Goal: Check status: Check status

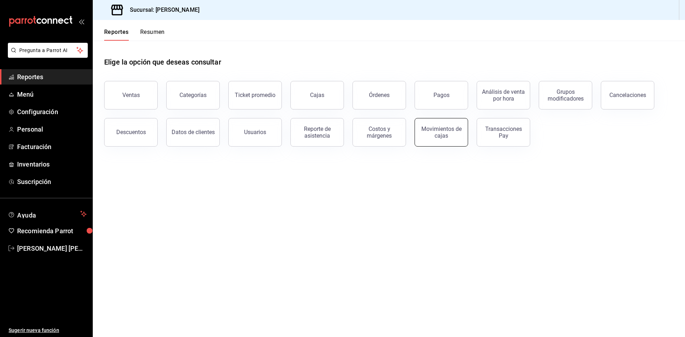
click at [454, 123] on button "Movimientos de cajas" at bounding box center [442, 132] width 54 height 29
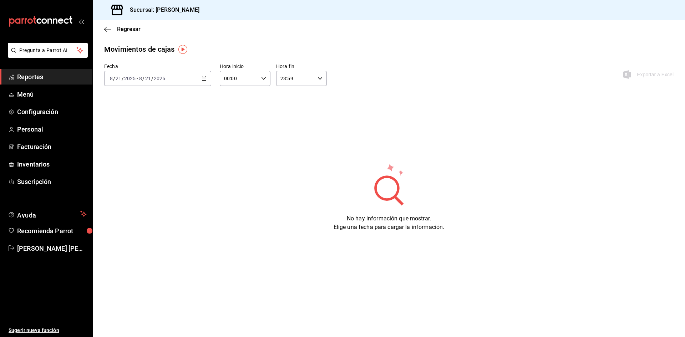
click at [202, 81] on icon "button" at bounding box center [204, 78] width 5 height 5
click at [150, 114] on span "Ayer" at bounding box center [137, 115] width 55 height 7
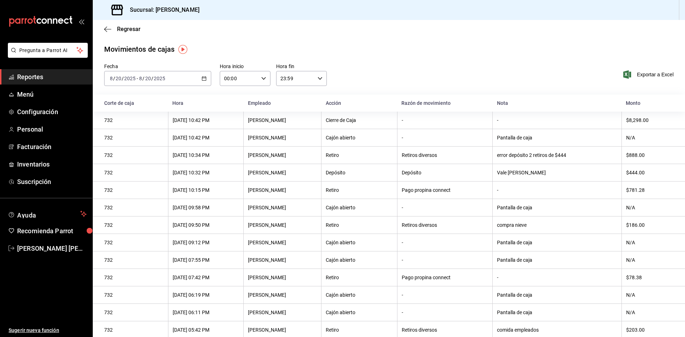
click at [198, 80] on div "[DATE] [DATE] - [DATE] [DATE]" at bounding box center [157, 78] width 107 height 15
click at [146, 184] on li "Rango de fechas" at bounding box center [138, 180] width 67 height 16
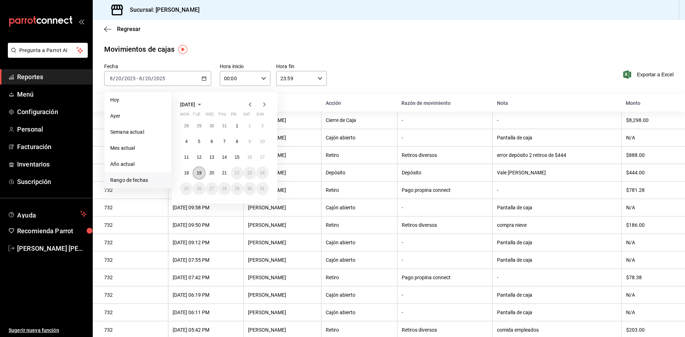
click at [197, 173] on abbr "19" at bounding box center [199, 173] width 5 height 5
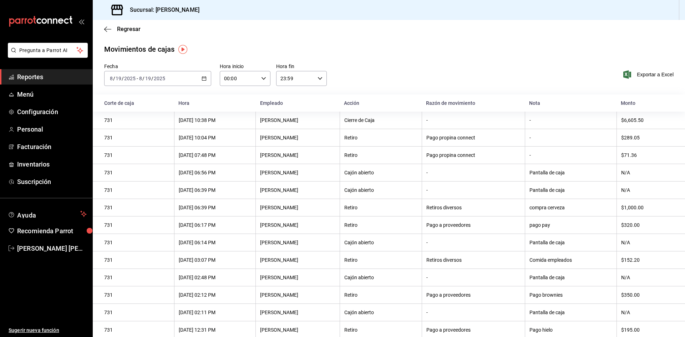
click at [203, 78] on icon "button" at bounding box center [204, 78] width 5 height 5
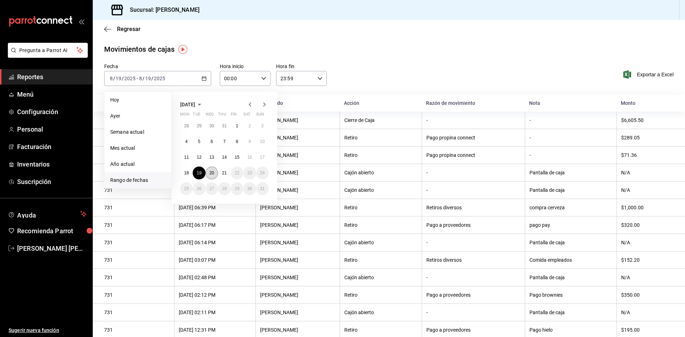
click at [210, 172] on abbr "20" at bounding box center [211, 173] width 5 height 5
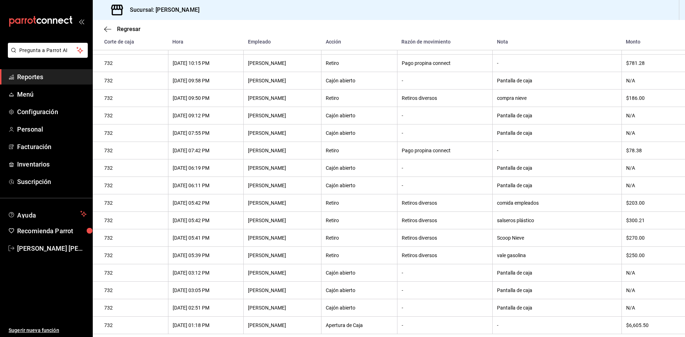
scroll to position [148, 0]
drag, startPoint x: 638, startPoint y: 241, endPoint x: 358, endPoint y: 232, distance: 279.9
click at [358, 232] on tr "732 [DATE] 05:41 PM [PERSON_NAME] Retiro Retiros diversos Scoop Nieve $270.00" at bounding box center [389, 237] width 592 height 17
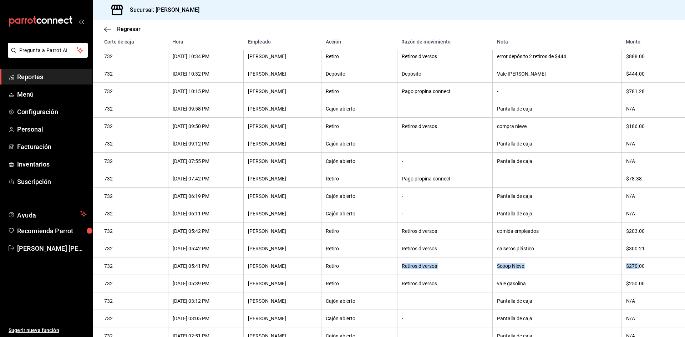
scroll to position [76, 0]
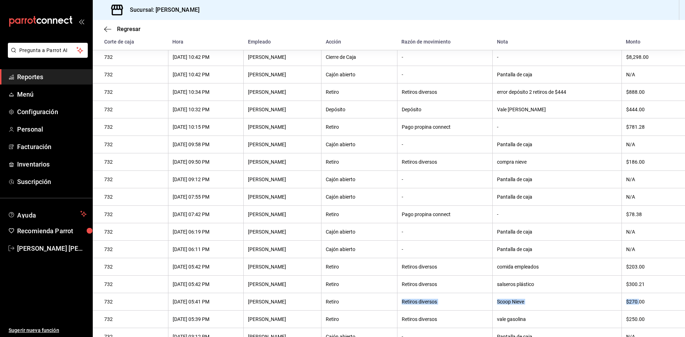
drag, startPoint x: 644, startPoint y: 112, endPoint x: 296, endPoint y: 107, distance: 348.0
click at [296, 107] on tr "732 [DATE] 10:32 PM [PERSON_NAME] Vale [PERSON_NAME] $444.00" at bounding box center [389, 109] width 592 height 17
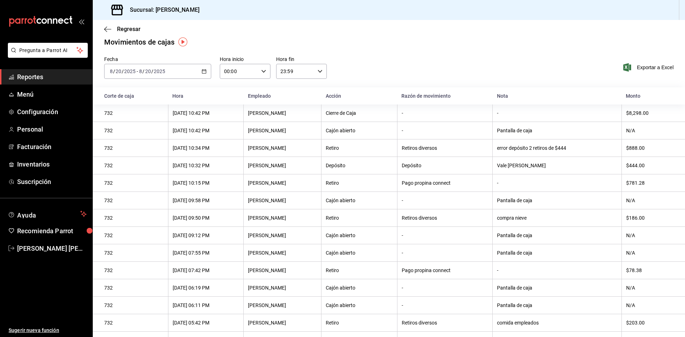
scroll to position [0, 0]
